Goal: Task Accomplishment & Management: Use online tool/utility

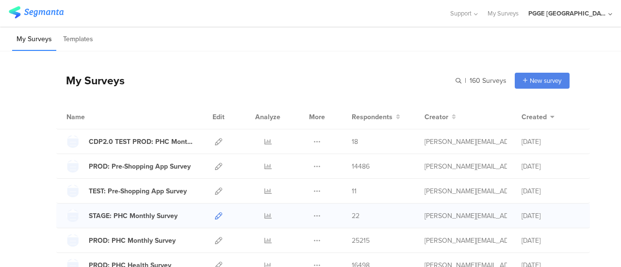
click at [215, 214] on icon at bounding box center [218, 216] width 7 height 7
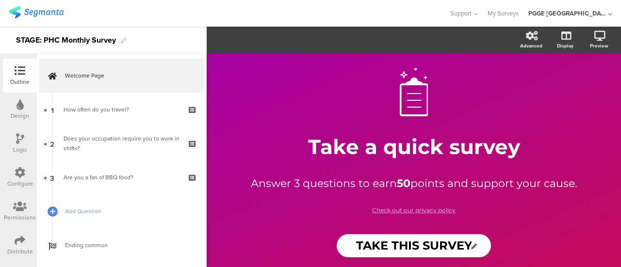
click at [27, 174] on div "Configure" at bounding box center [20, 178] width 34 height 34
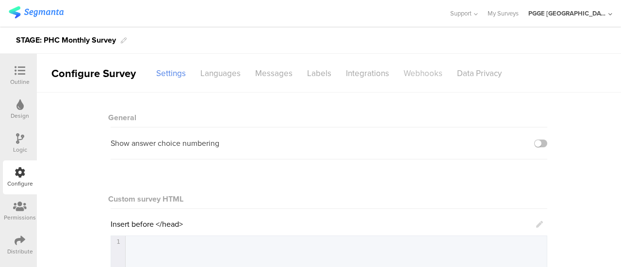
click at [424, 65] on div "Webhooks" at bounding box center [423, 73] width 53 height 17
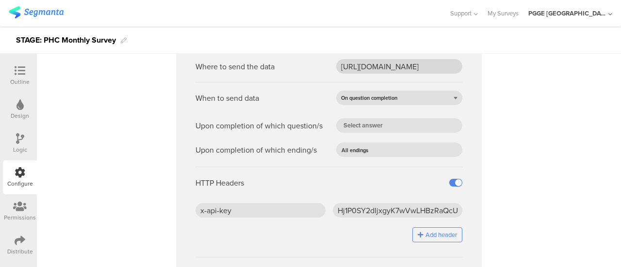
scroll to position [388, 0]
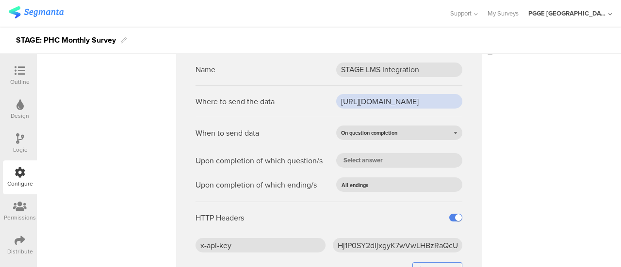
click at [358, 101] on input "https://api-test.pg.com/brandbuilding/consumer/v1/loyaltyengine/api/lms/earn" at bounding box center [399, 101] width 126 height 15
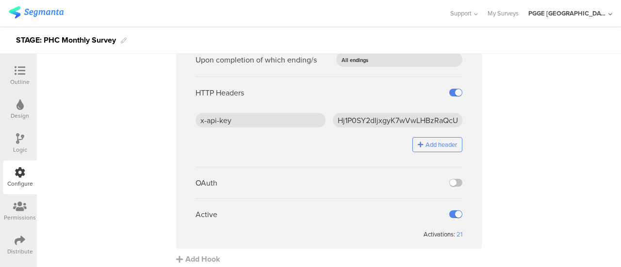
scroll to position [518, 0]
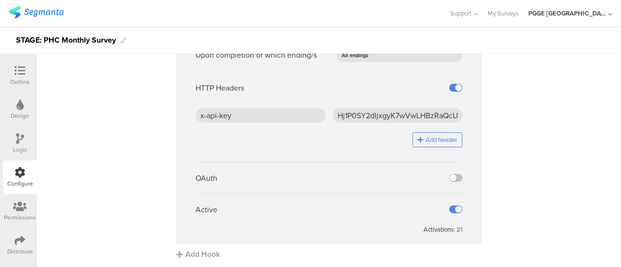
click at [457, 228] on div "21" at bounding box center [460, 229] width 6 height 9
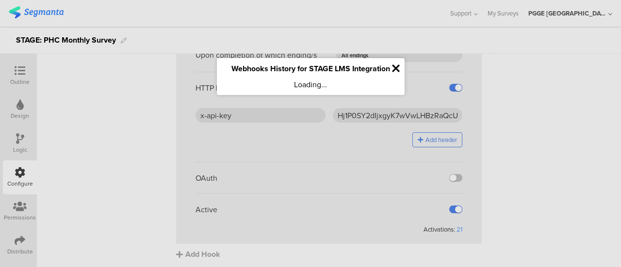
click at [398, 67] on icon at bounding box center [396, 68] width 8 height 11
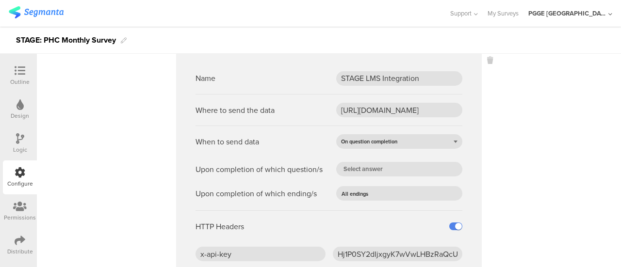
scroll to position [373, 0]
